Goal: Navigation & Orientation: Find specific page/section

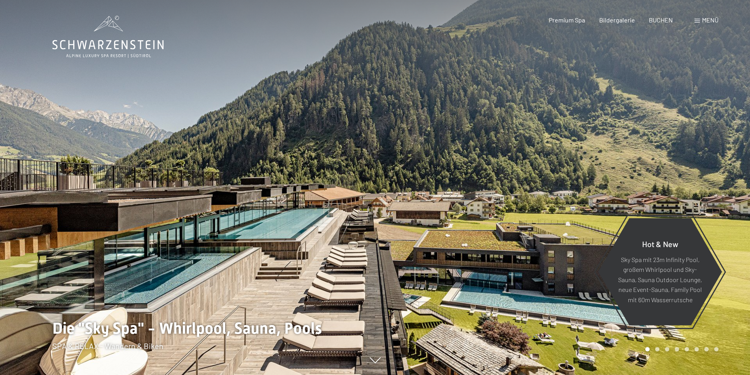
click at [700, 23] on div "Menü" at bounding box center [707, 20] width 24 height 9
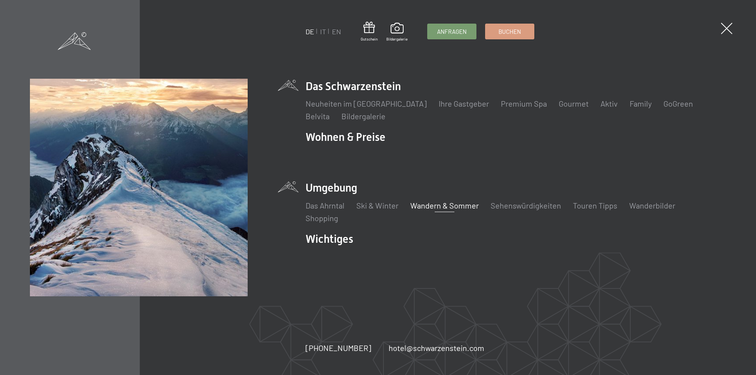
click at [466, 208] on link "Wandern & Sommer" at bounding box center [444, 205] width 69 height 9
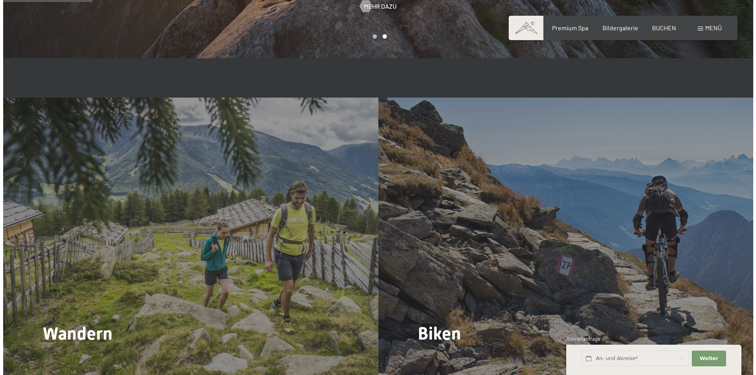
scroll to position [630, 0]
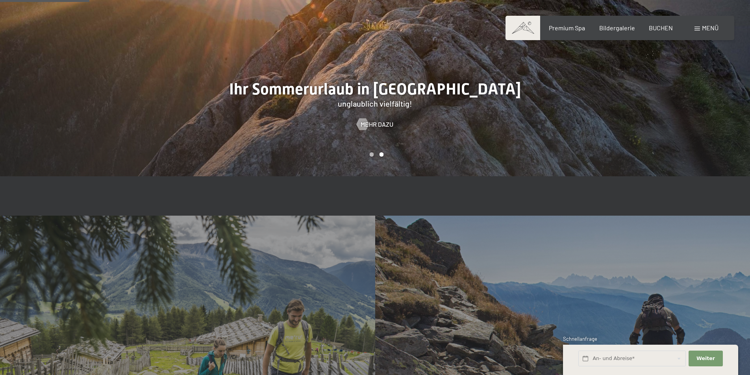
click at [700, 27] on span at bounding box center [698, 29] width 6 height 4
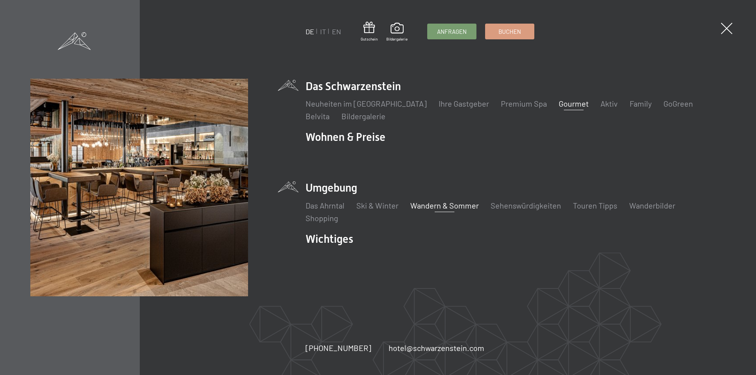
click at [559, 105] on link "Gourmet" at bounding box center [574, 103] width 30 height 9
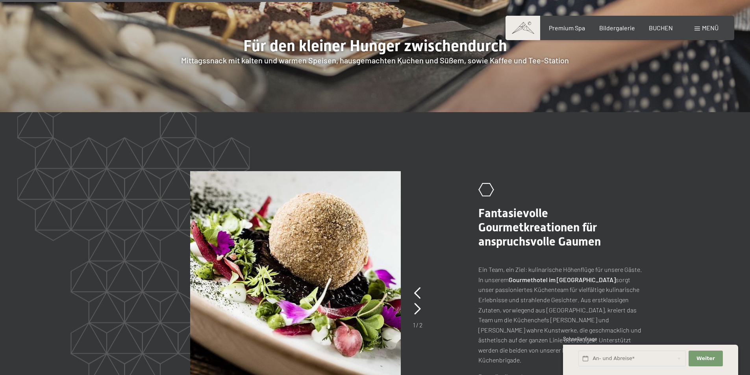
scroll to position [1615, 0]
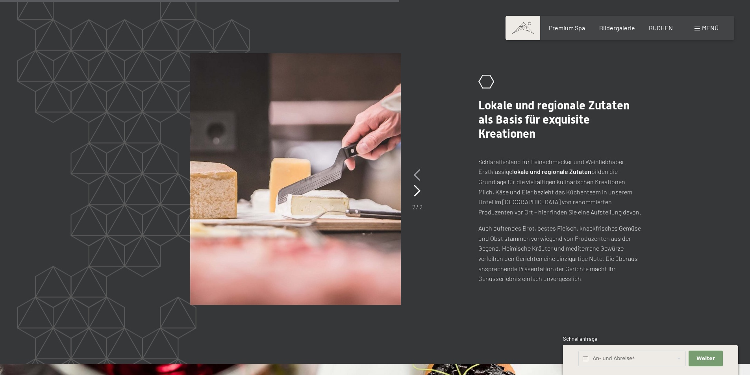
click at [416, 169] on icon at bounding box center [417, 175] width 7 height 12
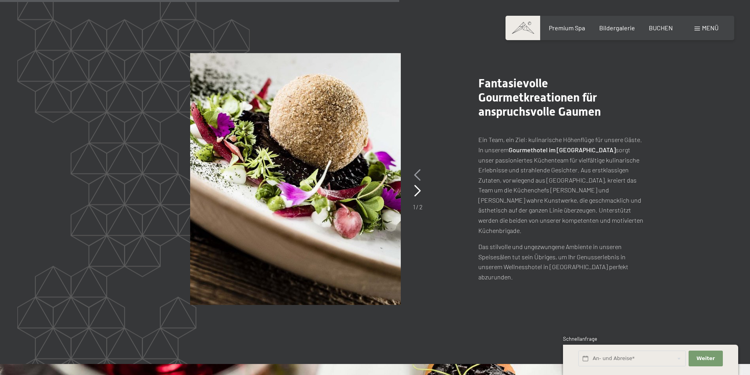
click at [416, 169] on icon at bounding box center [417, 175] width 7 height 12
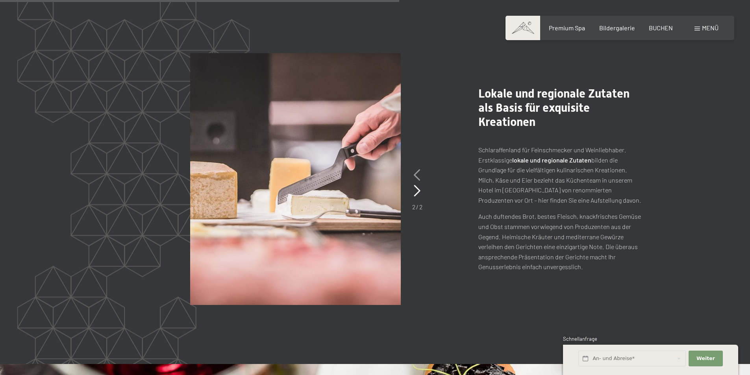
click at [416, 169] on icon at bounding box center [417, 175] width 7 height 12
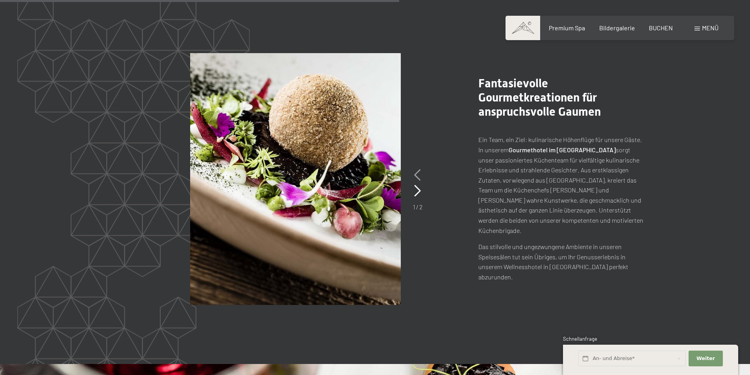
click at [416, 169] on icon at bounding box center [417, 175] width 7 height 12
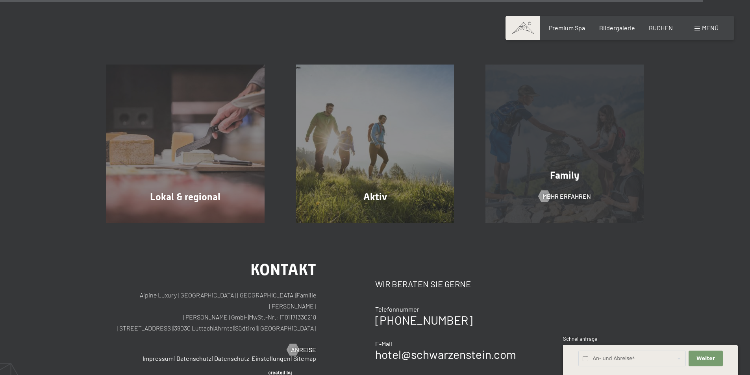
scroll to position [2915, 0]
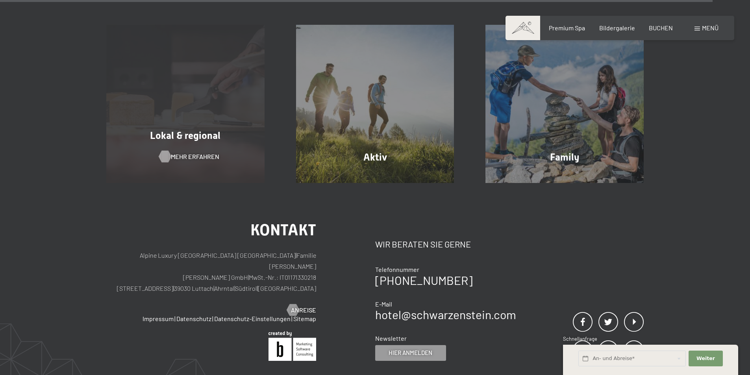
click at [174, 152] on span "Mehr erfahren" at bounding box center [195, 156] width 48 height 9
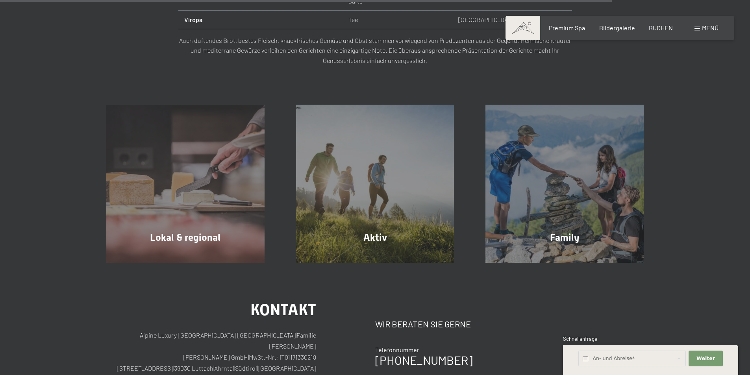
scroll to position [1024, 0]
